Goal: Connect with others: Connect with other users

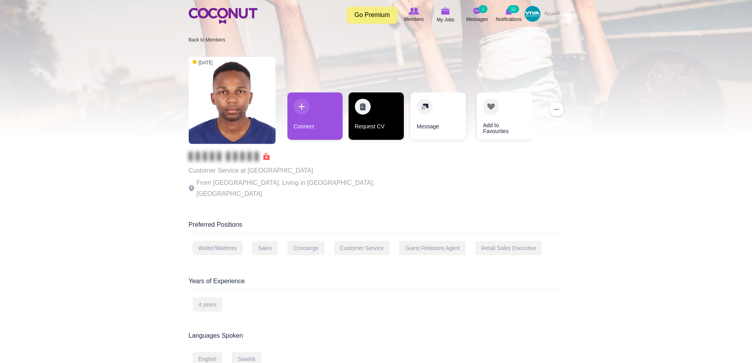
click at [377, 123] on link "Request CV" at bounding box center [376, 115] width 55 height 47
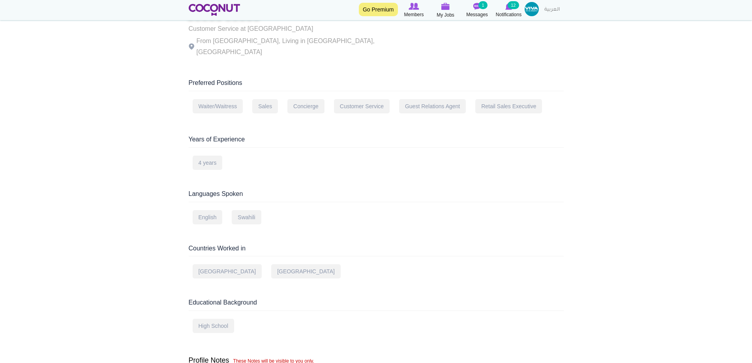
scroll to position [158, 0]
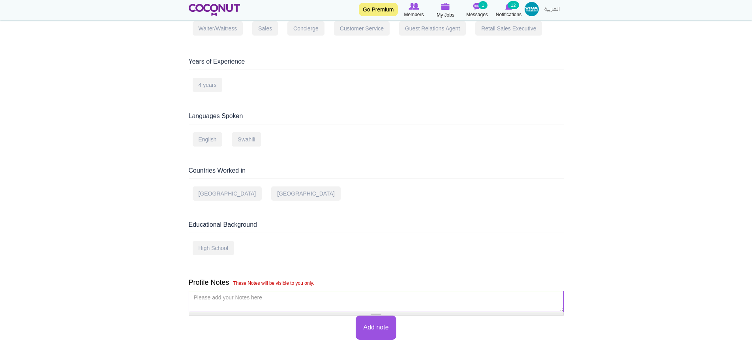
scroll to position [355, 0]
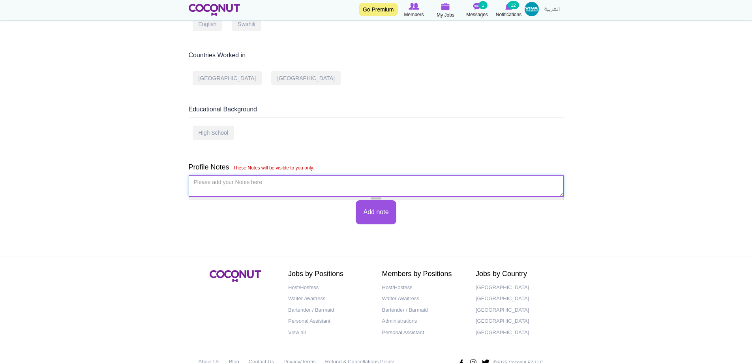
click at [262, 175] on textarea "Please add your Notes here *" at bounding box center [376, 185] width 375 height 21
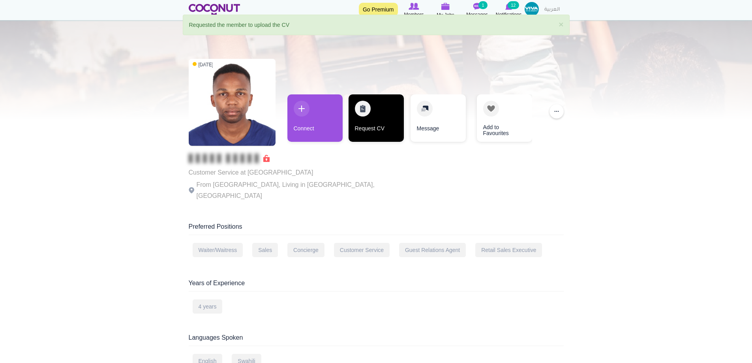
scroll to position [0, 0]
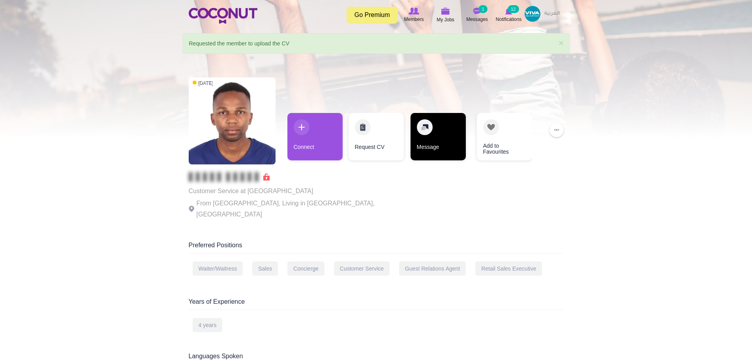
click at [433, 148] on link "Message" at bounding box center [438, 136] width 55 height 47
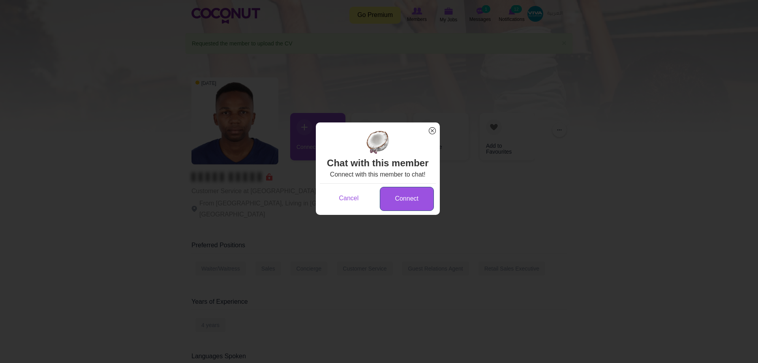
click at [389, 211] on link "Connect" at bounding box center [407, 199] width 54 height 24
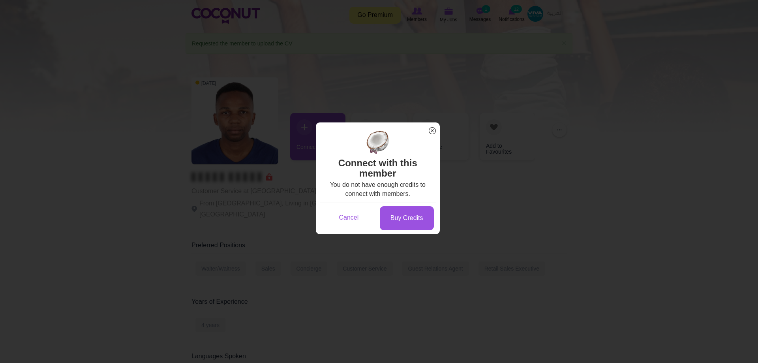
click at [429, 127] on span "x" at bounding box center [432, 131] width 10 height 10
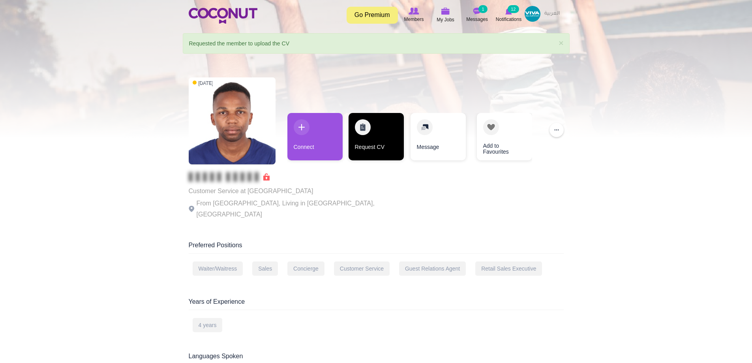
click at [366, 137] on link "Request CV" at bounding box center [376, 136] width 55 height 47
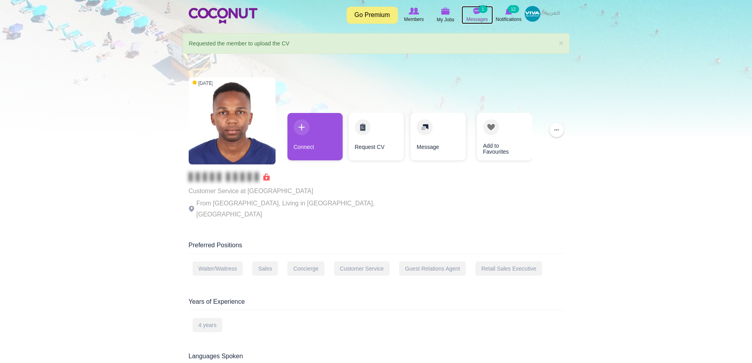
click at [482, 11] on small "1" at bounding box center [482, 9] width 9 height 8
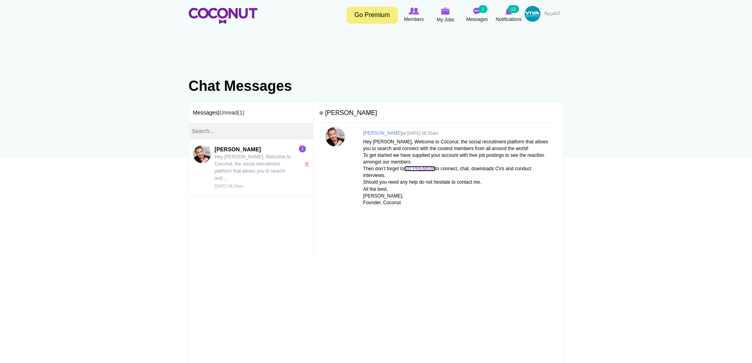
click at [429, 167] on link "GO PREMIUM" at bounding box center [419, 169] width 31 height 6
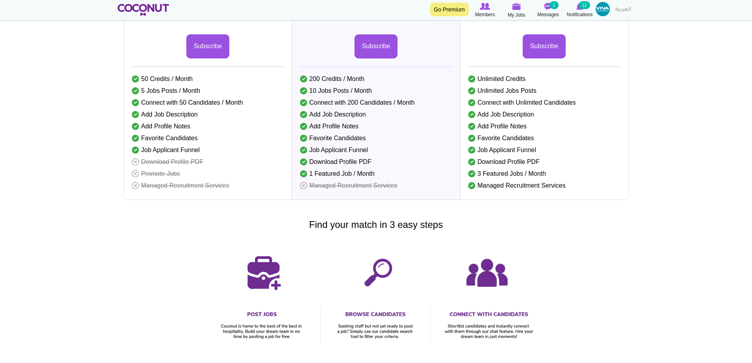
scroll to position [39, 0]
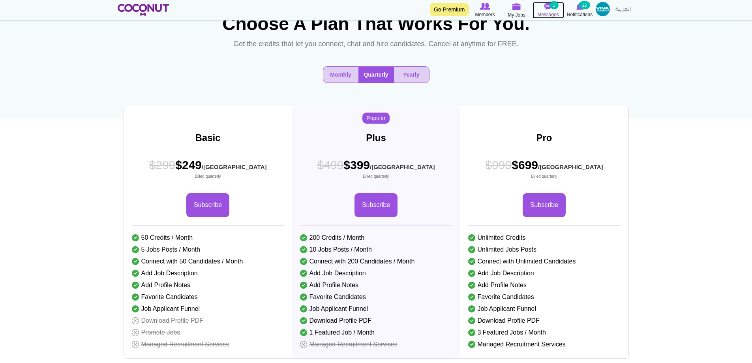
click at [547, 7] on img at bounding box center [548, 6] width 8 height 7
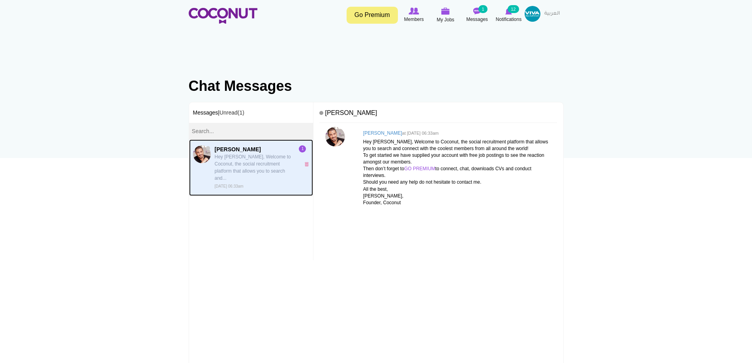
click at [225, 162] on p "Hey [PERSON_NAME], Welcome to Coconut, the social recruitment platform that all…" at bounding box center [255, 167] width 81 height 28
click at [418, 16] on span "Members" at bounding box center [414, 19] width 20 height 8
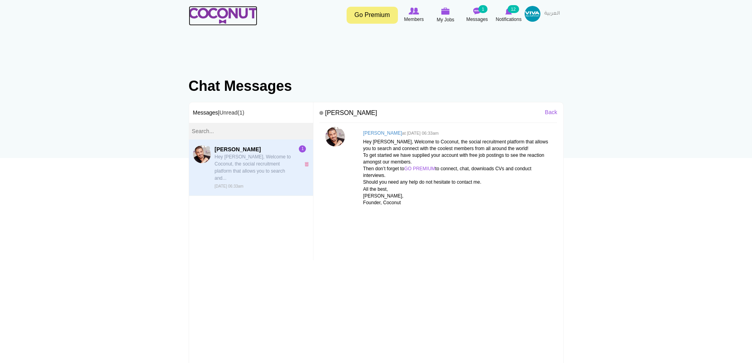
click at [212, 16] on img at bounding box center [223, 16] width 69 height 16
click at [235, 19] on img at bounding box center [223, 16] width 69 height 16
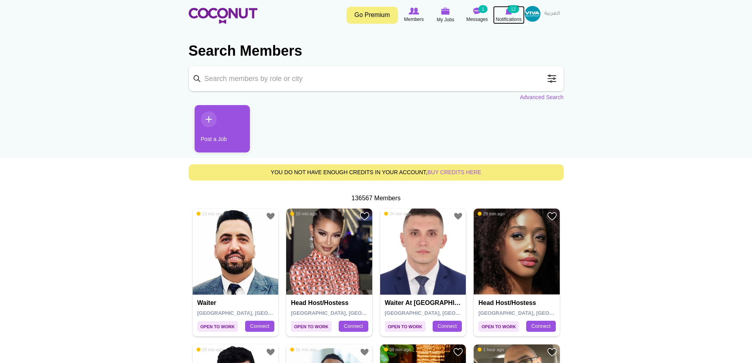
drag, startPoint x: 0, startPoint y: 0, endPoint x: 510, endPoint y: 19, distance: 510.0
click at [510, 19] on span "Notifications" at bounding box center [509, 19] width 26 height 8
click at [510, 13] on small "12" at bounding box center [513, 9] width 11 height 8
click at [233, 18] on img at bounding box center [223, 16] width 69 height 16
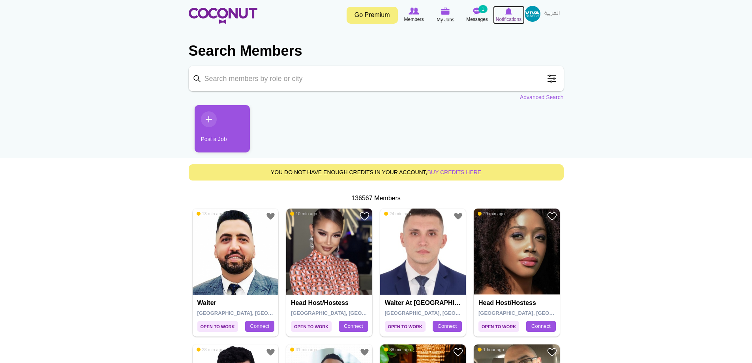
click at [501, 15] on icon at bounding box center [509, 11] width 30 height 9
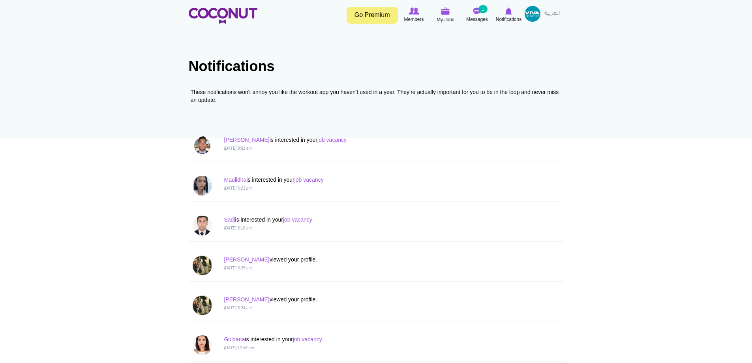
scroll to position [118, 0]
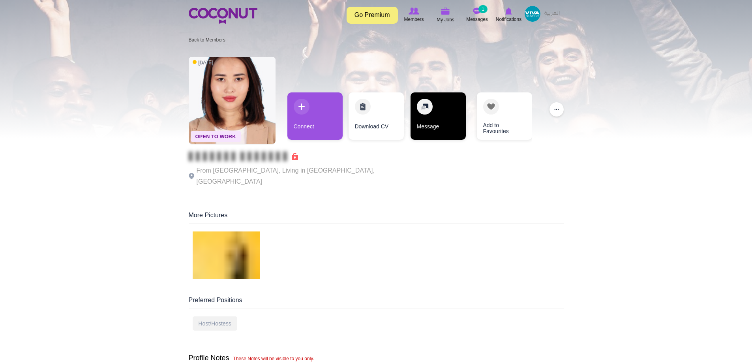
click at [427, 132] on link "Message" at bounding box center [438, 115] width 55 height 47
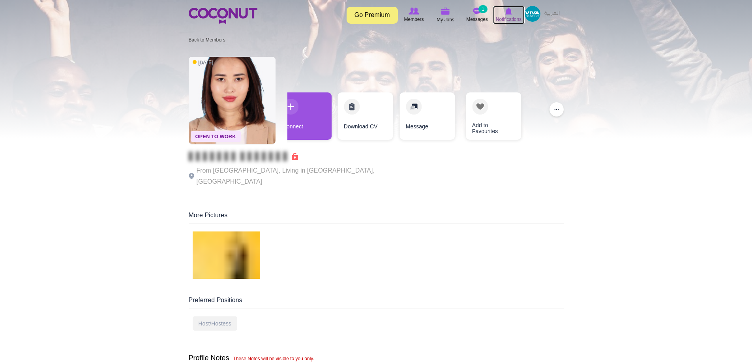
click at [504, 15] on icon at bounding box center [509, 11] width 30 height 9
click at [503, 17] on span "Notifications" at bounding box center [509, 19] width 26 height 8
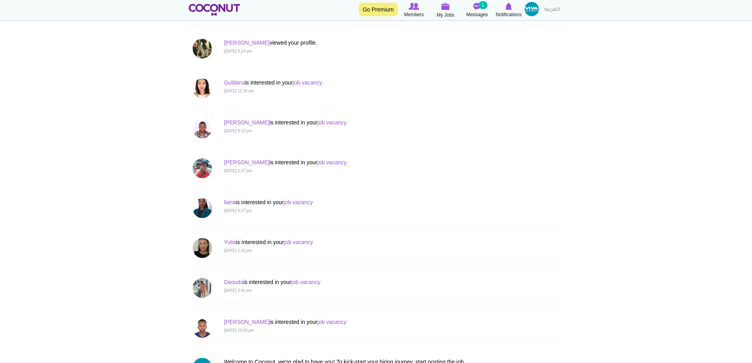
scroll to position [355, 0]
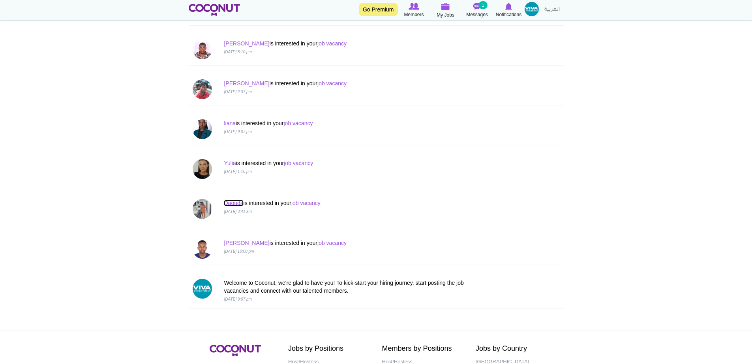
click at [230, 201] on link "Daouda" at bounding box center [233, 203] width 19 height 6
